Goal: Task Accomplishment & Management: Manage account settings

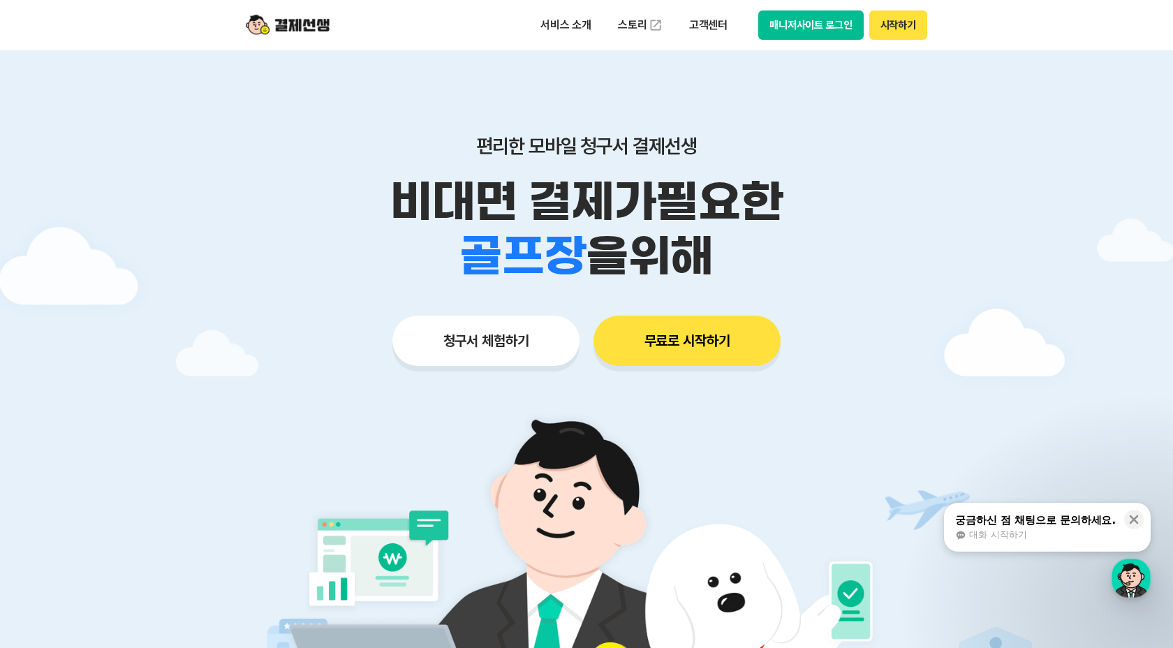
click at [837, 27] on button "매니저사이트 로그인" at bounding box center [810, 24] width 105 height 29
